Goal: Task Accomplishment & Management: Use online tool/utility

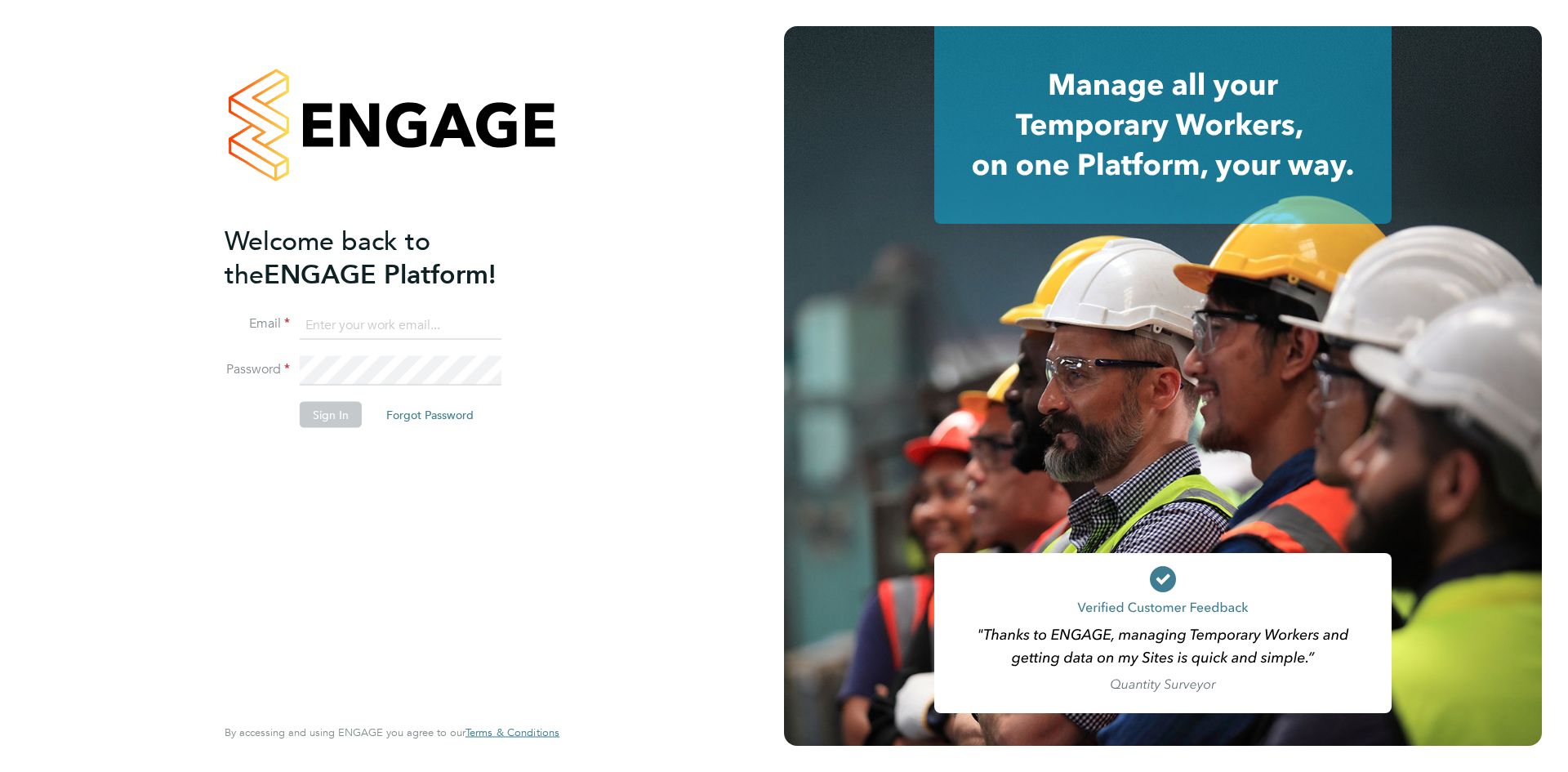
type input "lynne.andrews@randstad.co.uk"
click at [311, 424] on button "Sign In" at bounding box center [331, 414] width 62 height 27
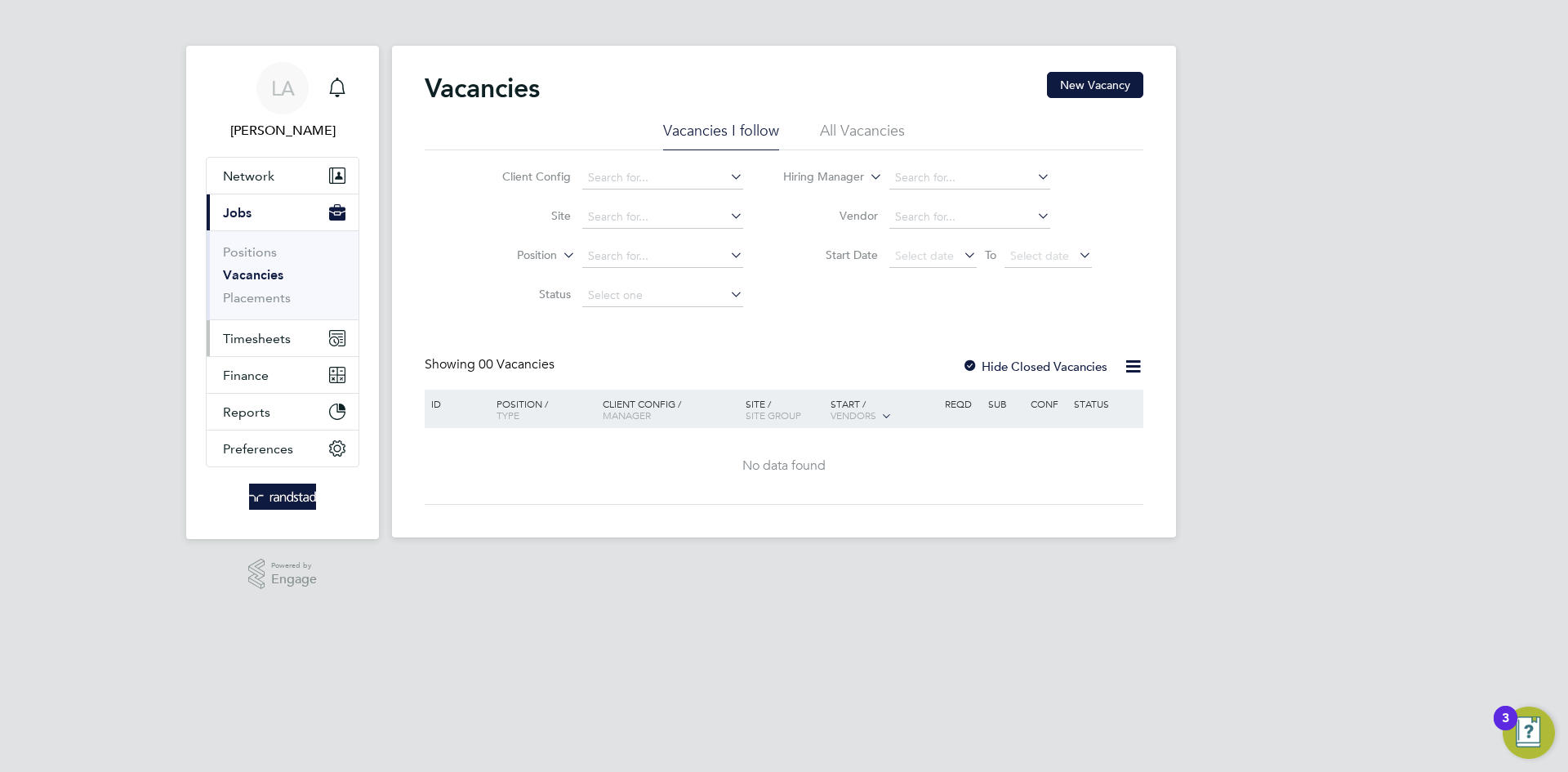
click at [259, 333] on span "Timesheets" at bounding box center [257, 339] width 68 height 16
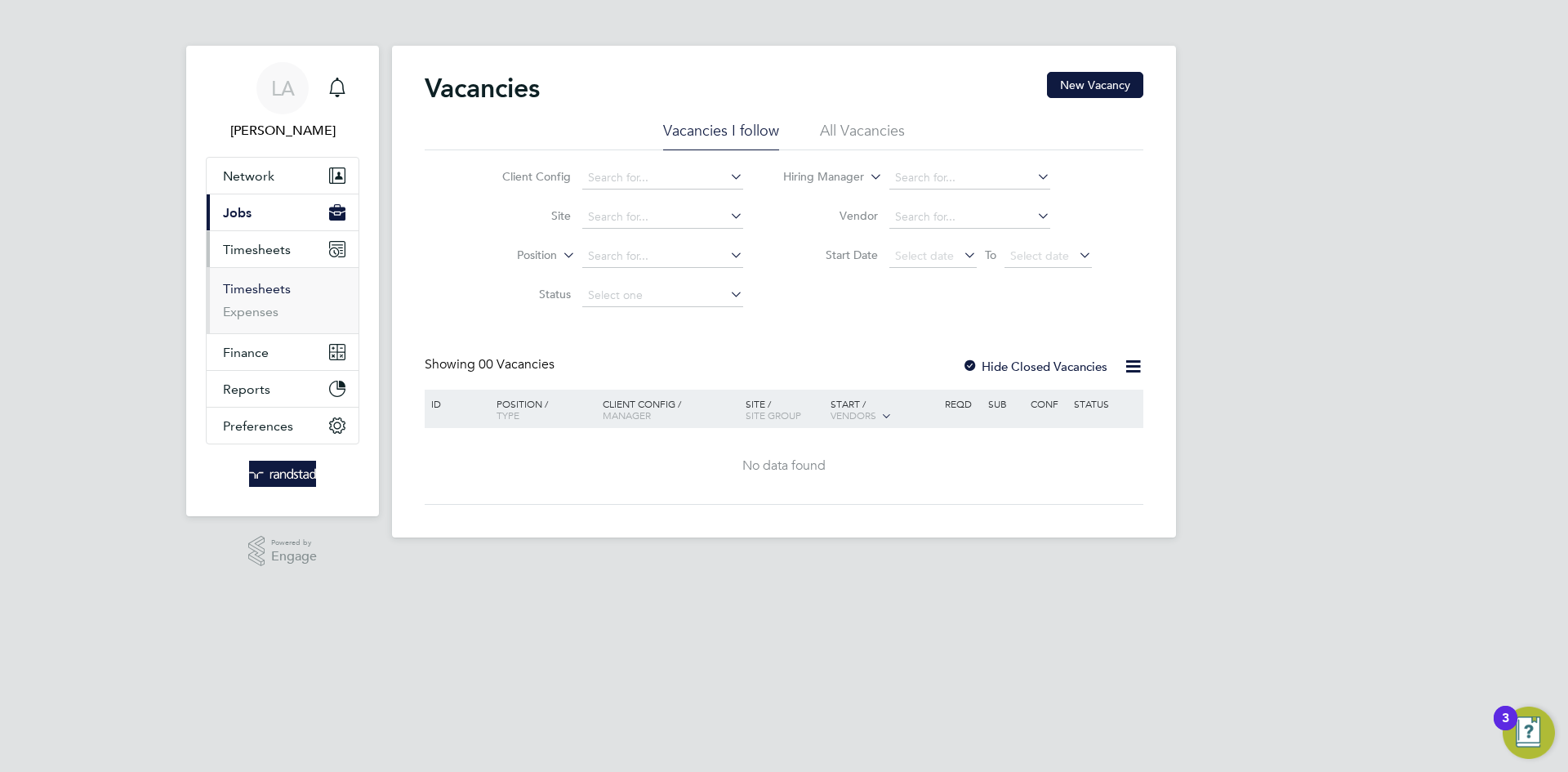
click at [268, 291] on link "Timesheets" at bounding box center [257, 290] width 68 height 16
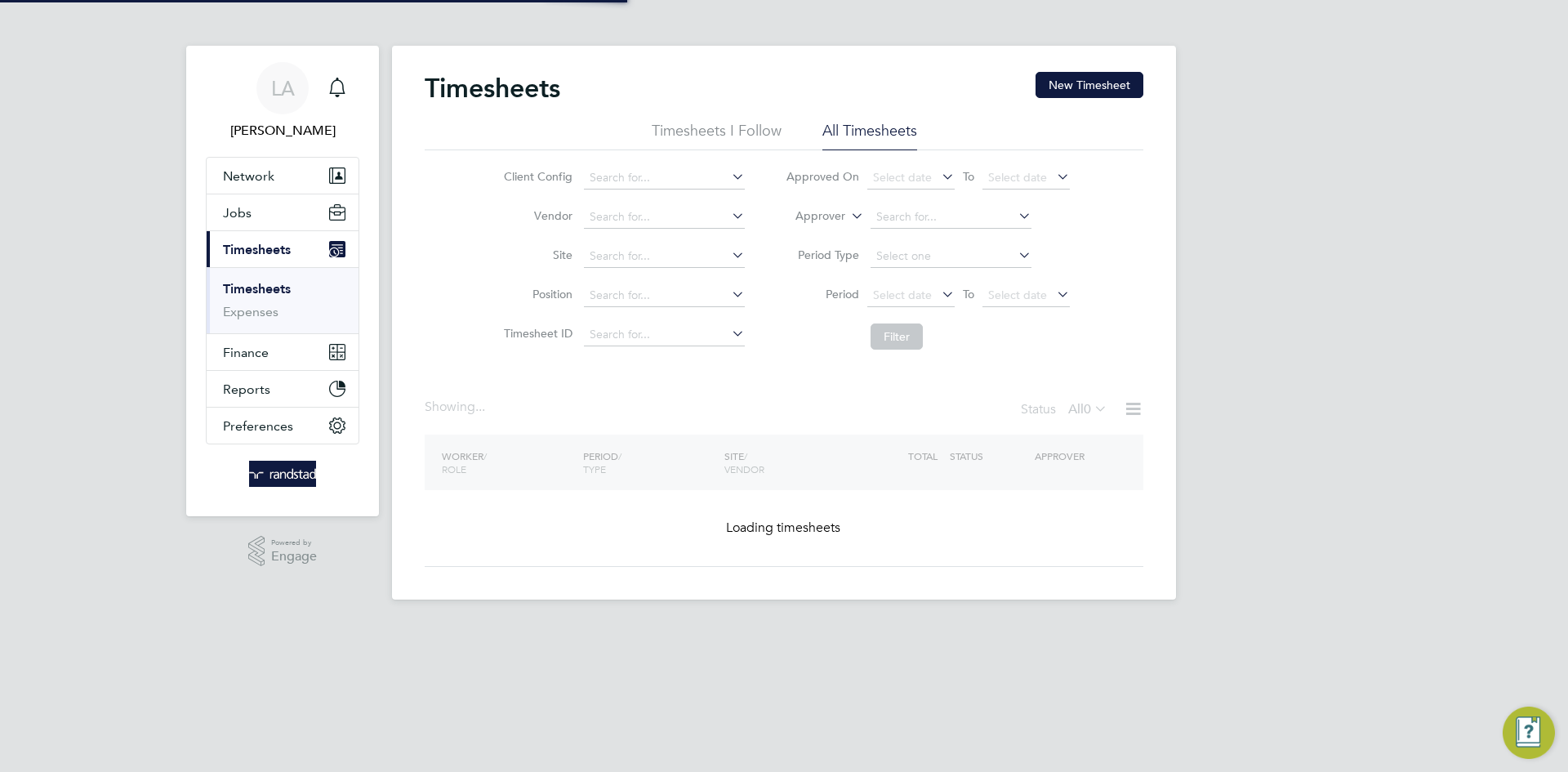
click at [826, 212] on label "Approver" at bounding box center [808, 216] width 73 height 16
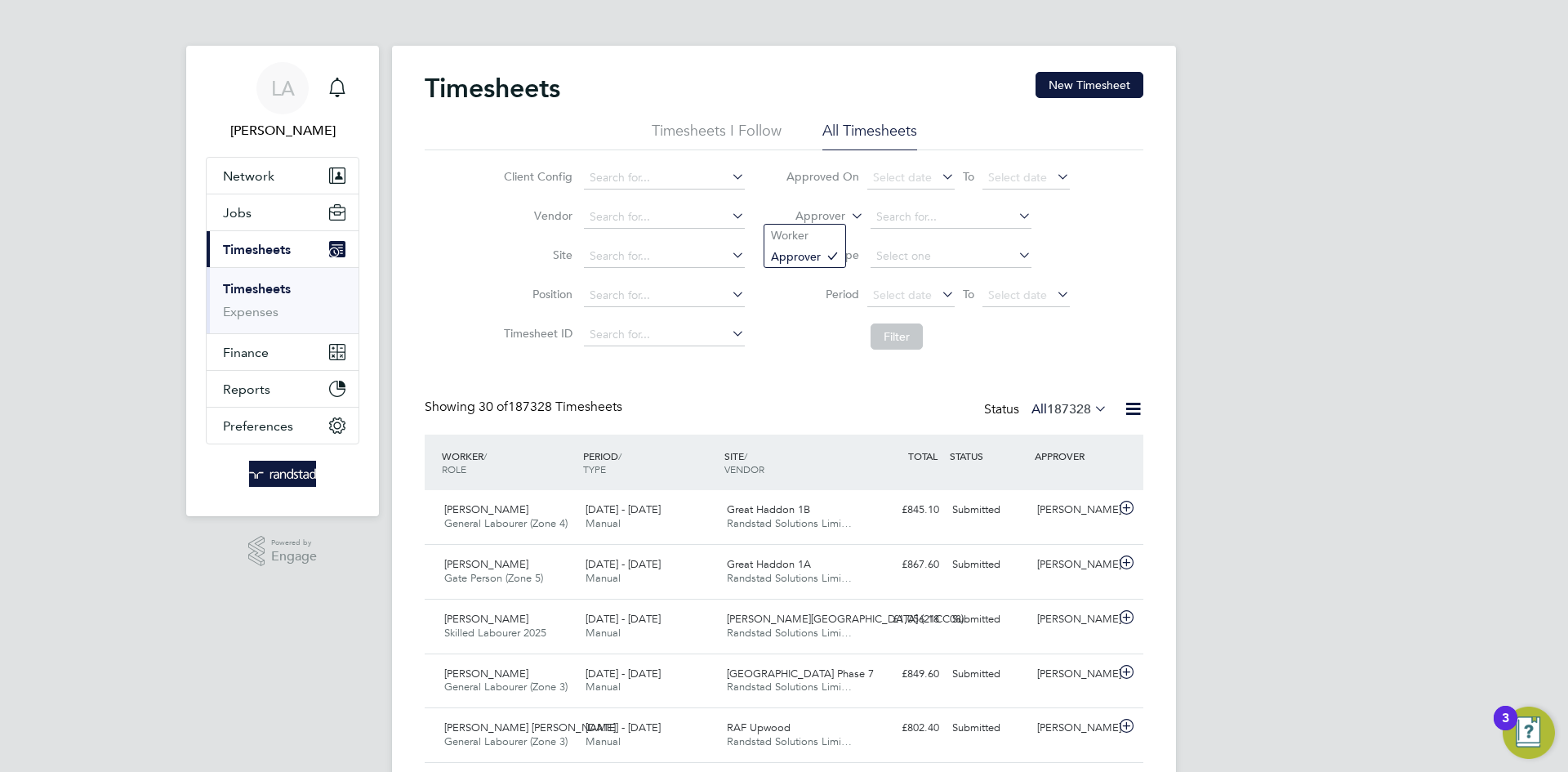
click at [826, 218] on label "Approver" at bounding box center [808, 216] width 73 height 16
click at [802, 227] on li "Worker" at bounding box center [804, 235] width 81 height 21
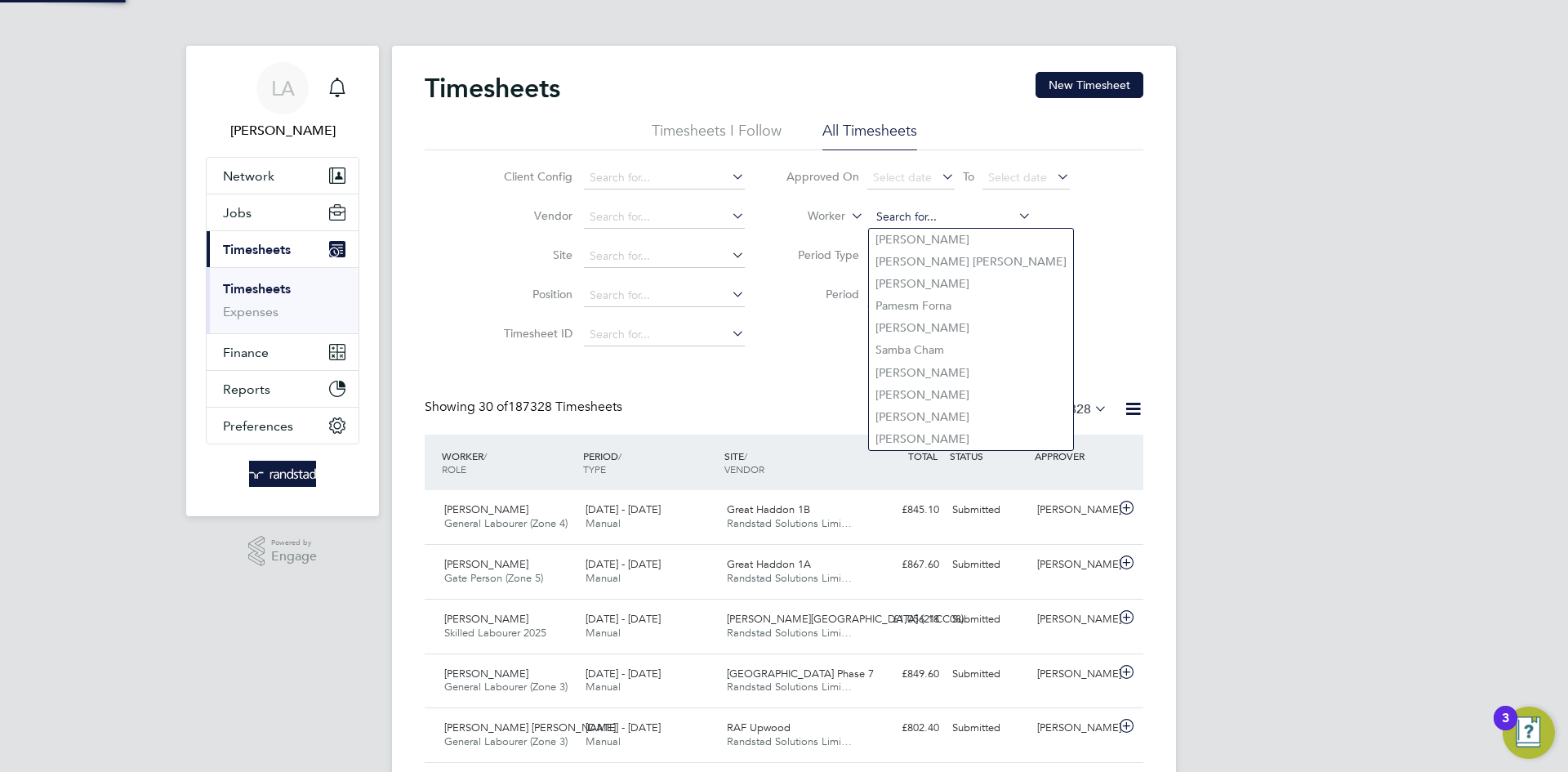
paste input "[PERSON_NAME]"
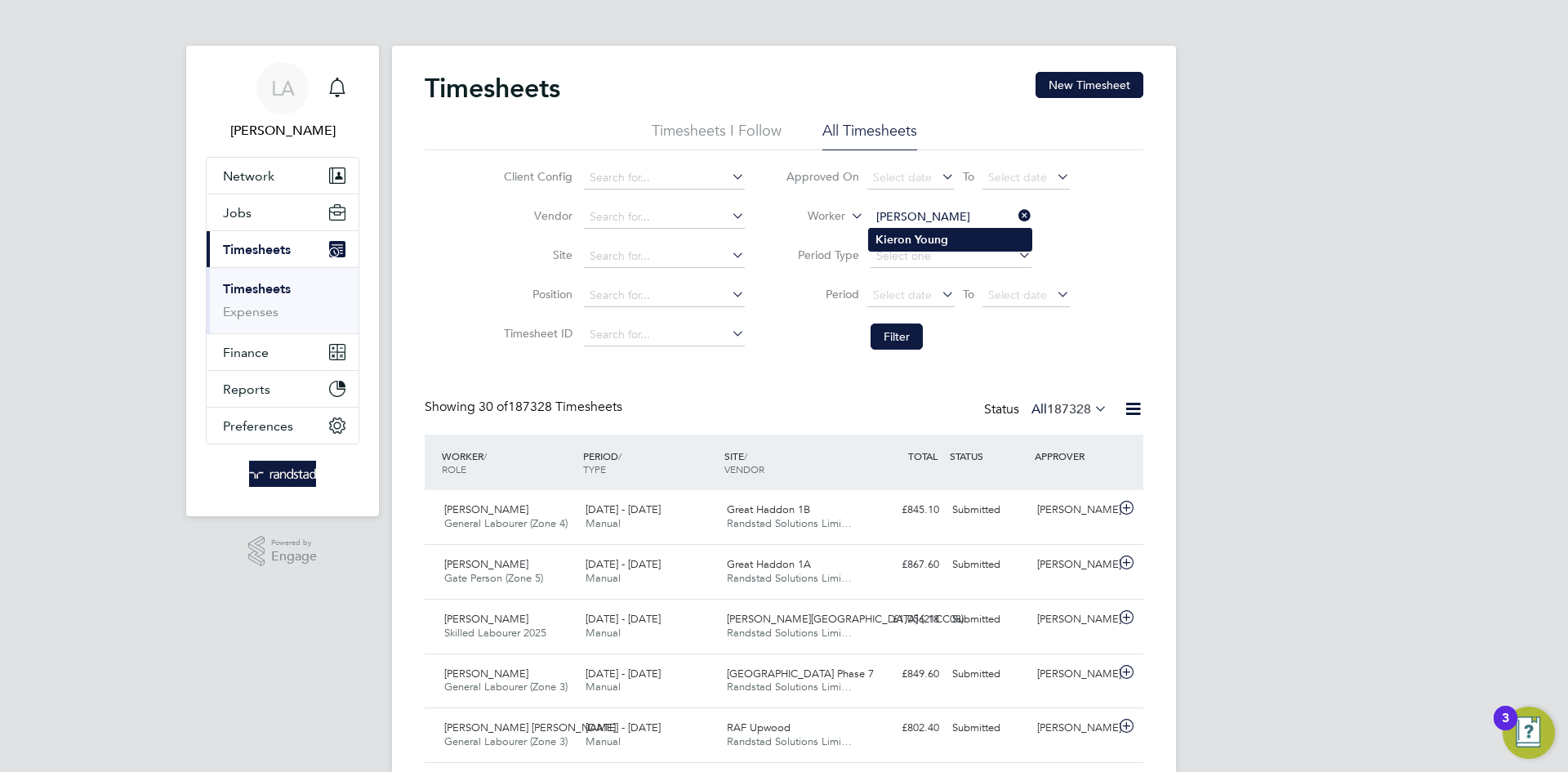
type input "[PERSON_NAME]"
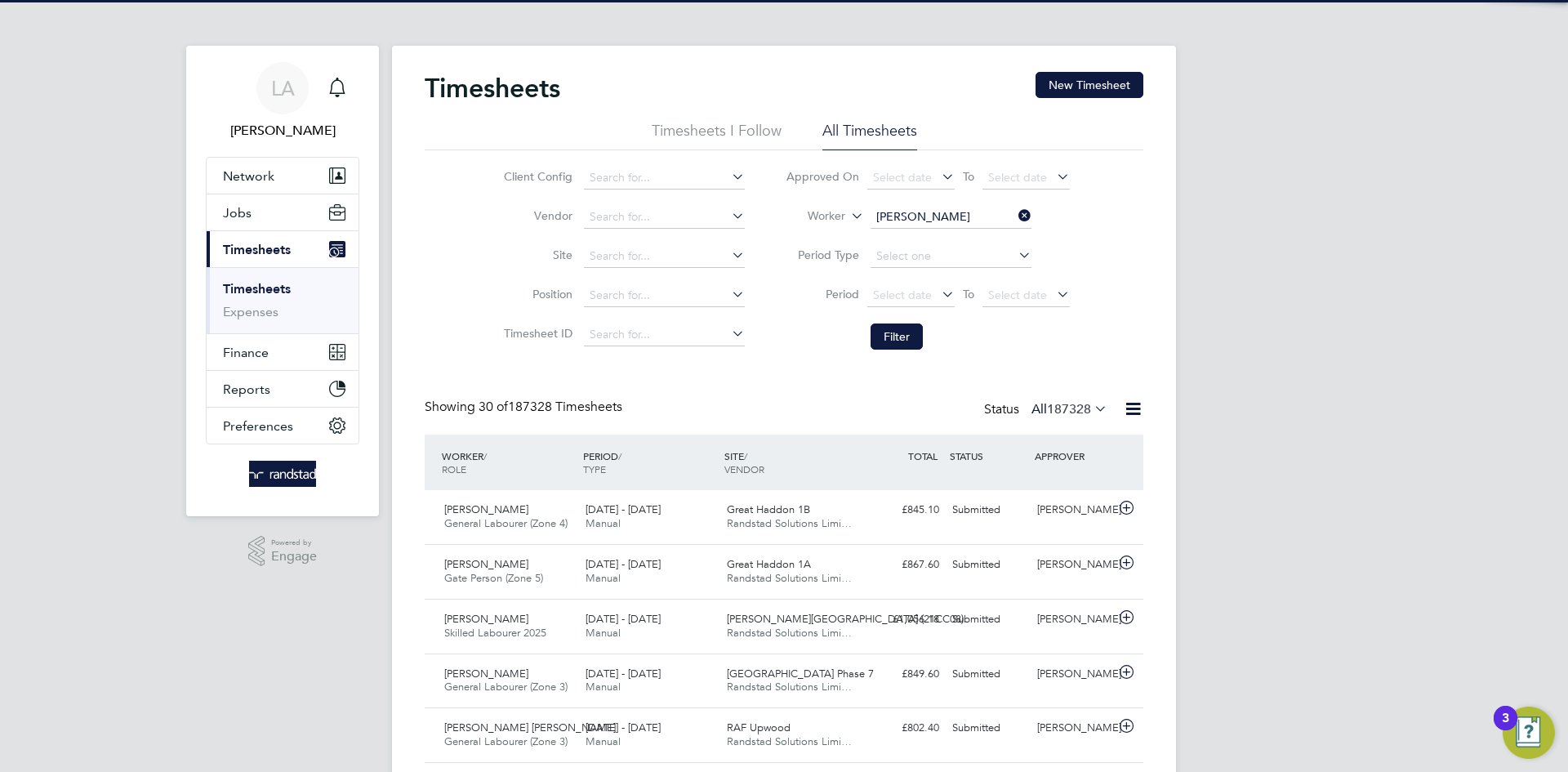
click at [937, 240] on b "Young" at bounding box center [932, 240] width 34 height 14
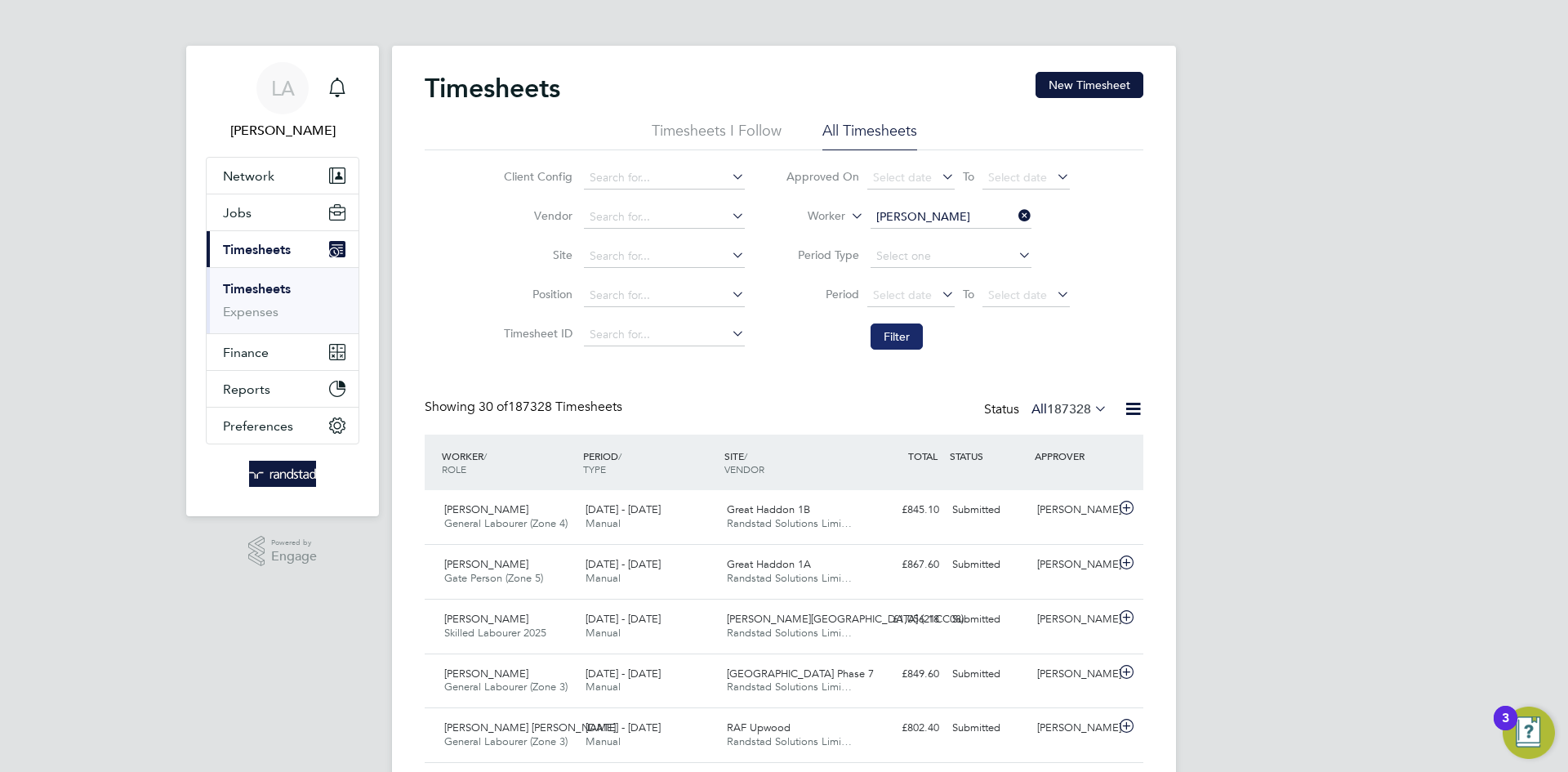
click at [901, 345] on button "Filter" at bounding box center [896, 337] width 52 height 27
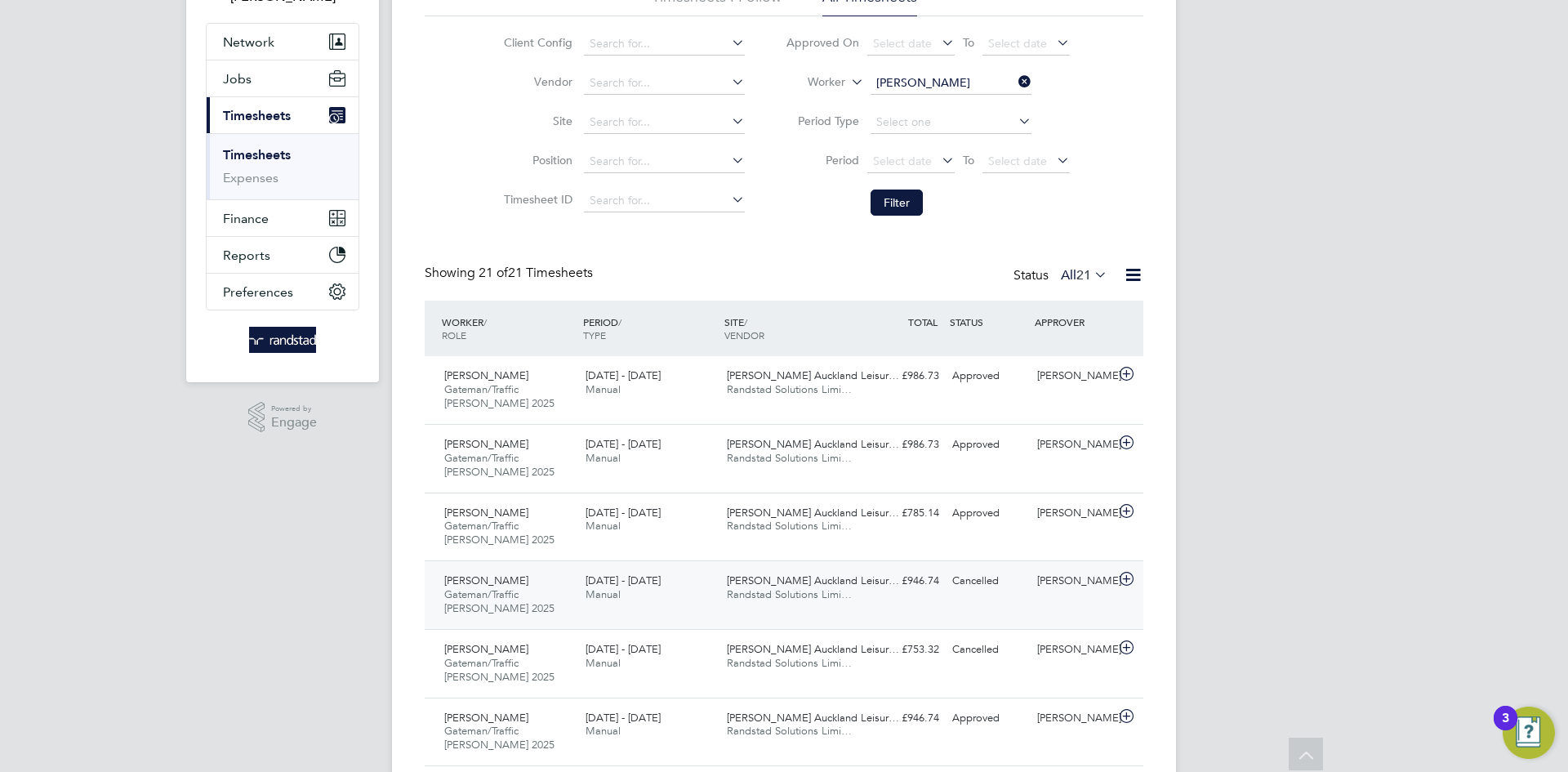
click at [770, 596] on span "Randstad Solutions Limi…" at bounding box center [789, 595] width 125 height 14
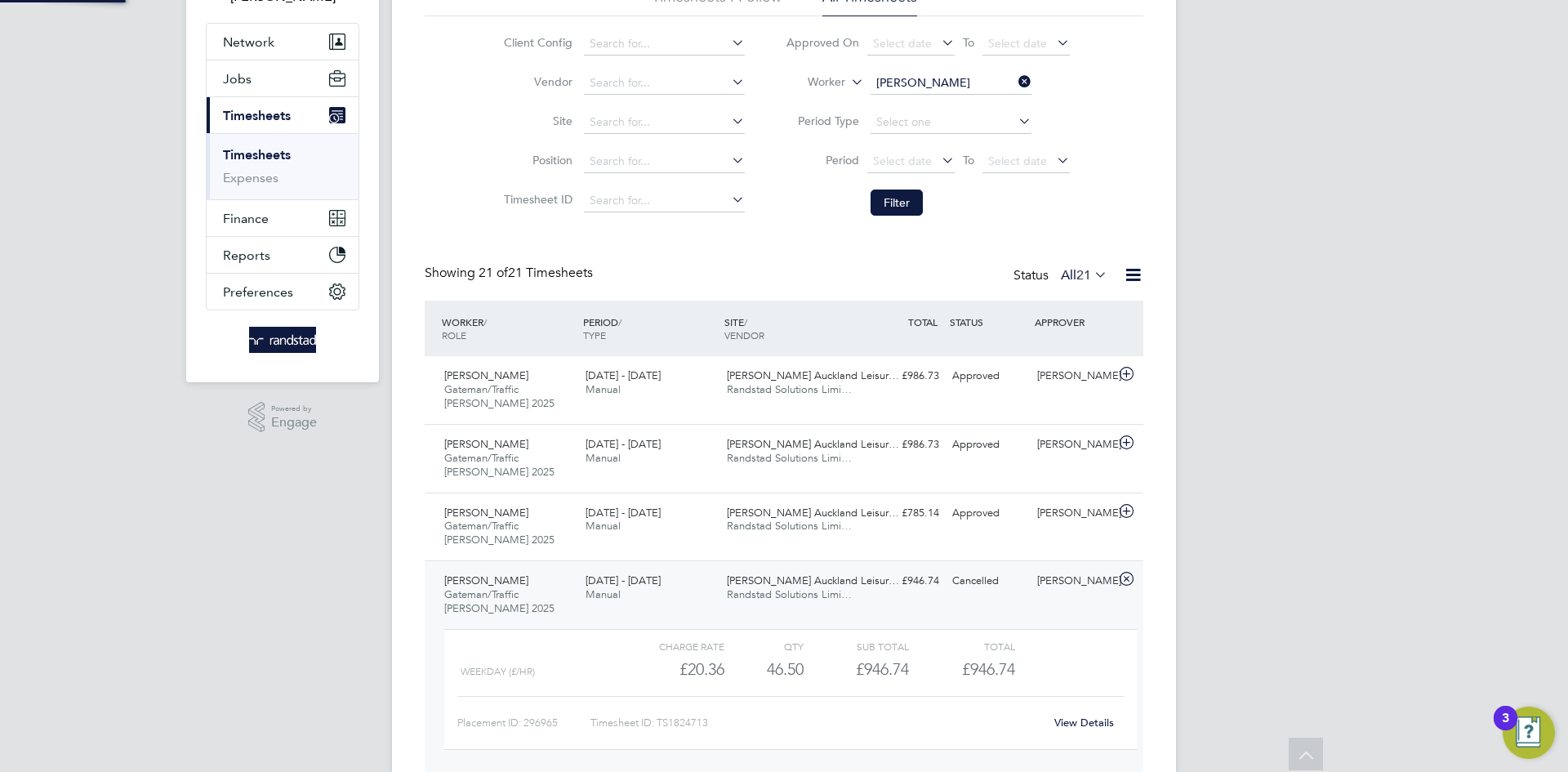
scroll to position [27, 159]
click at [781, 446] on span "[PERSON_NAME] Auckland Leisur…" at bounding box center [813, 444] width 173 height 14
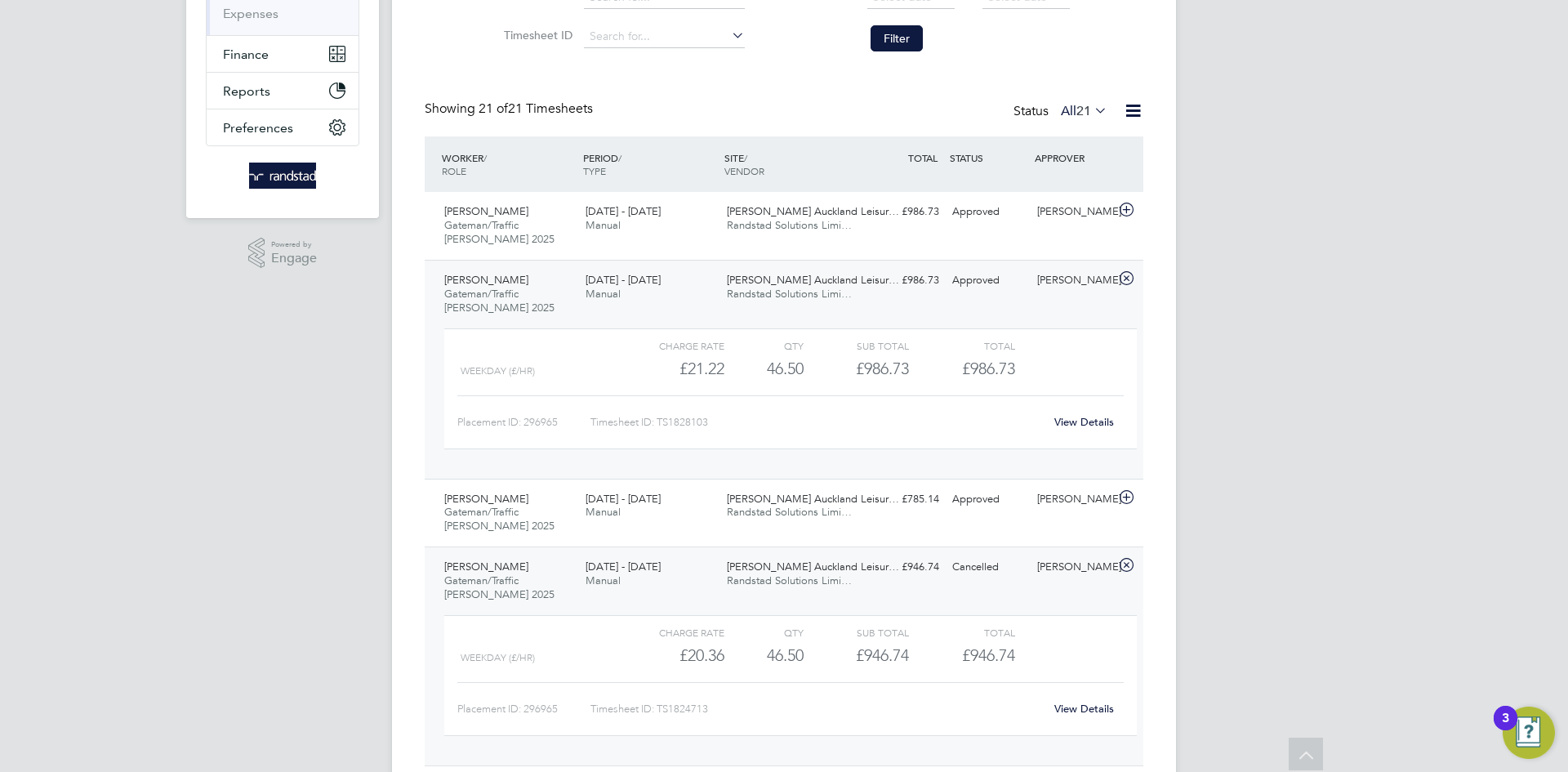
scroll to position [307, 0]
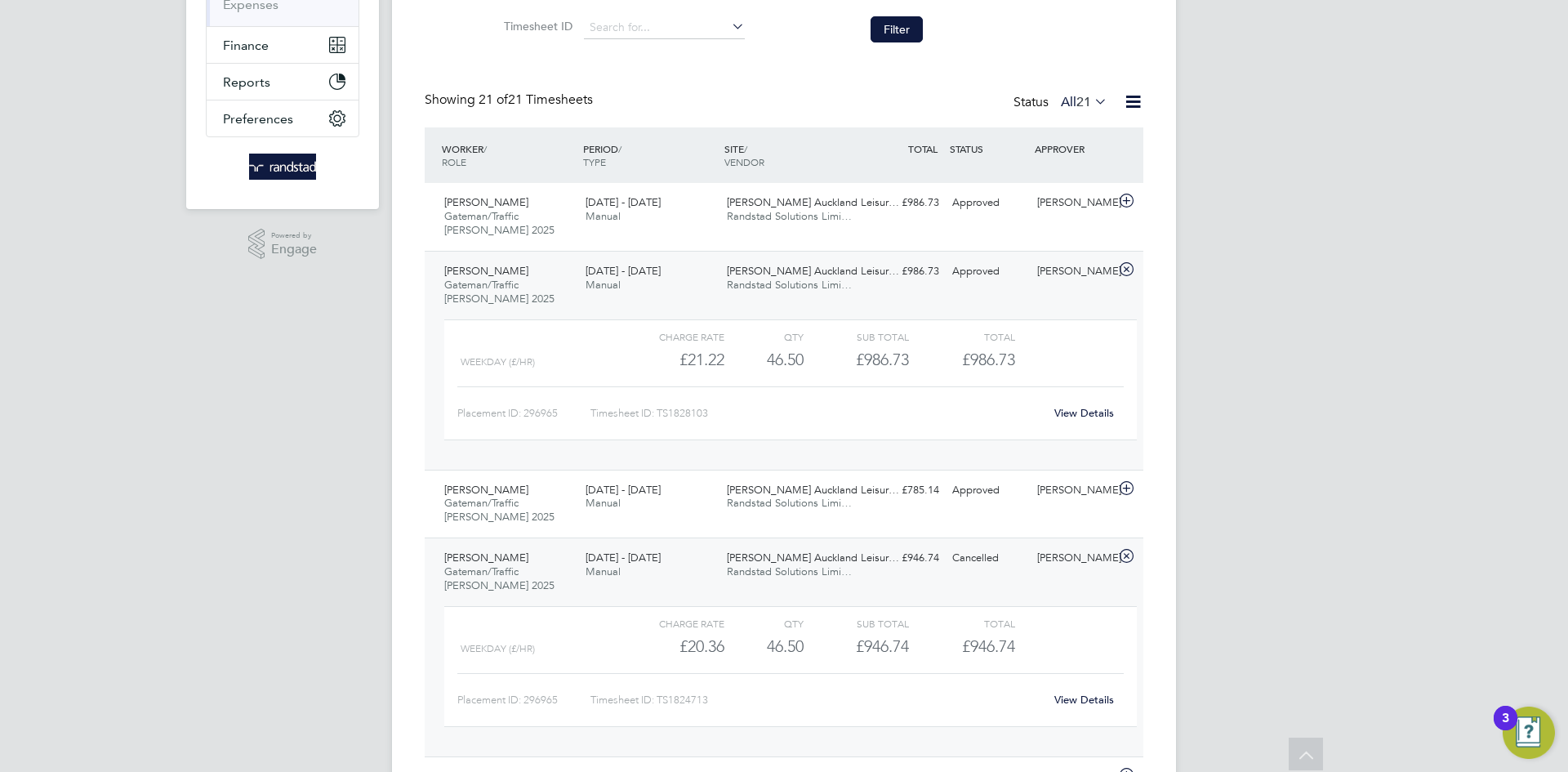
click at [1089, 416] on link "View Details" at bounding box center [1084, 413] width 59 height 14
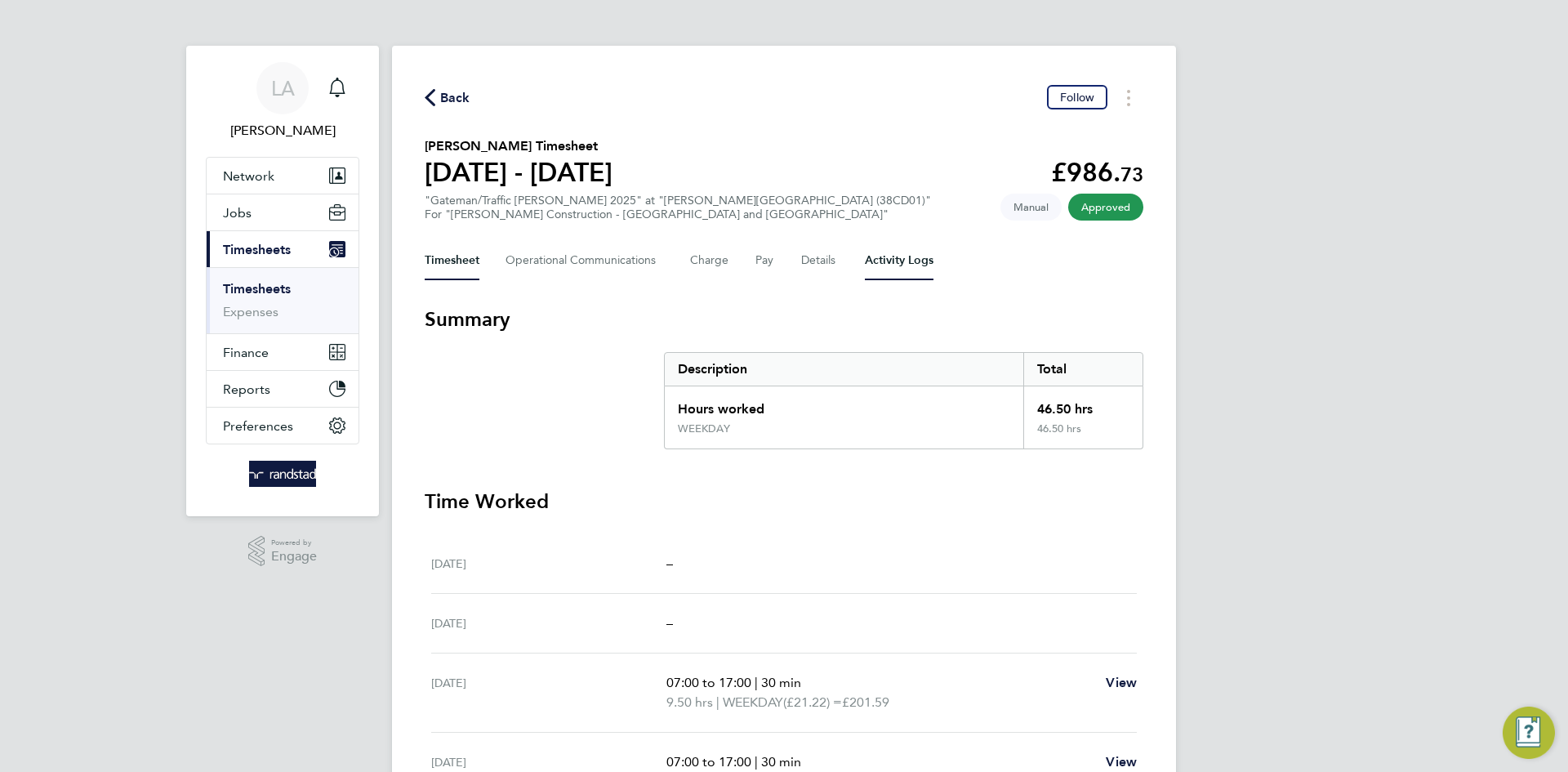
click at [892, 257] on Logs-tab "Activity Logs" at bounding box center [900, 260] width 69 height 39
